Goal: Information Seeking & Learning: Learn about a topic

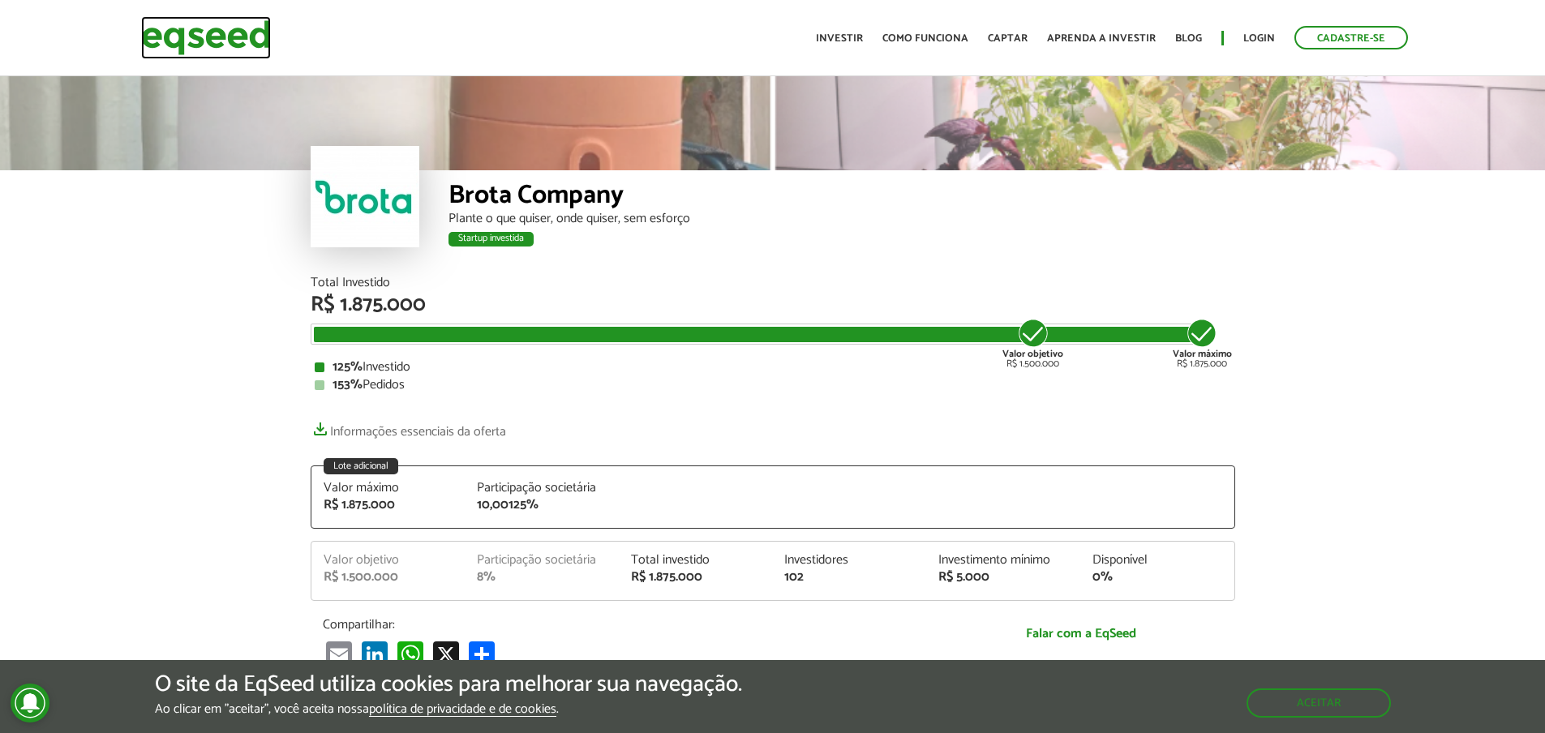
click at [192, 32] on img at bounding box center [206, 37] width 130 height 43
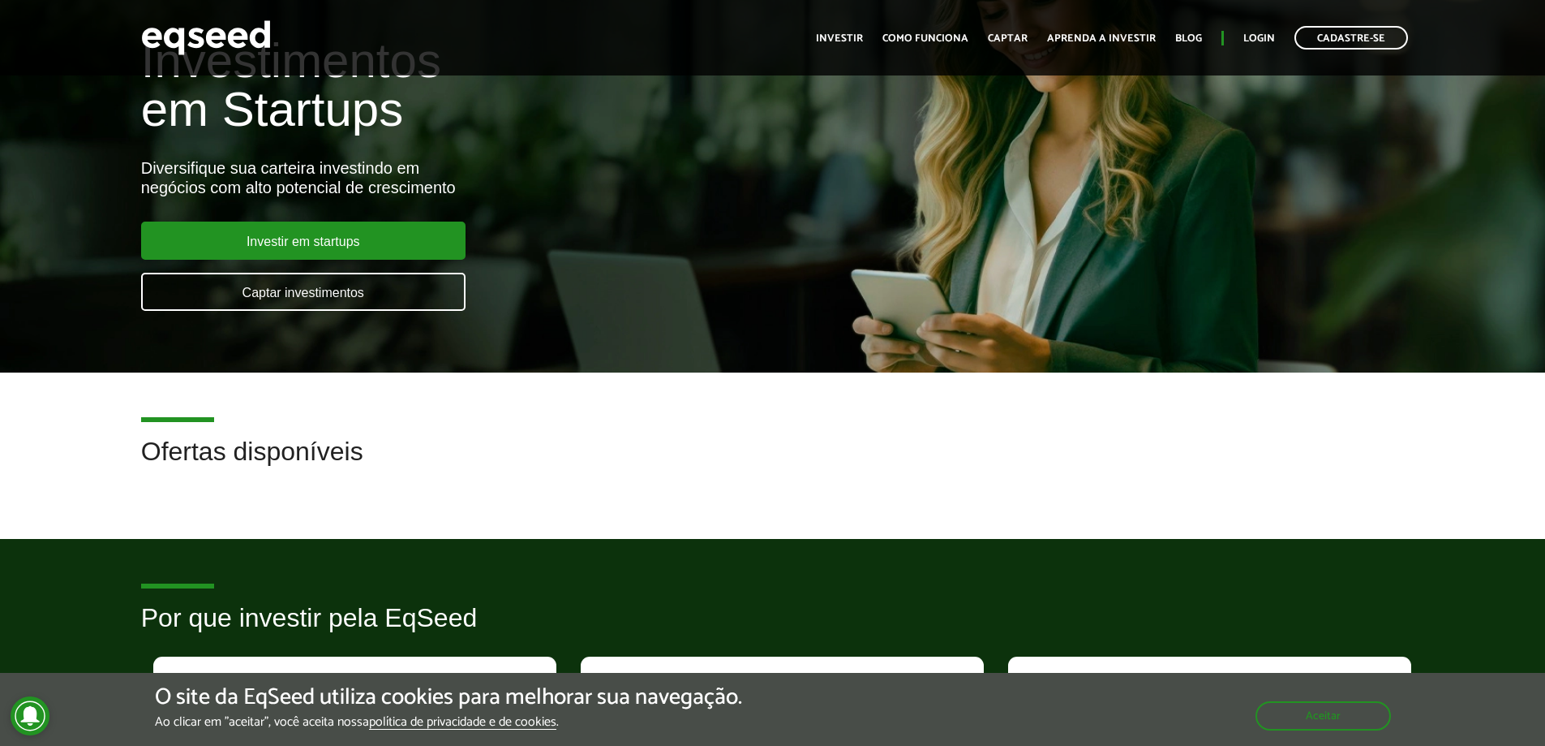
scroll to position [325, 0]
